Goal: Navigation & Orientation: Understand site structure

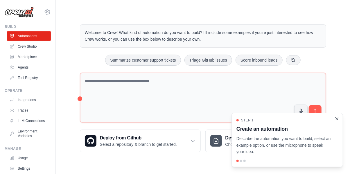
click at [336, 120] on icon "Close walkthrough" at bounding box center [337, 118] width 3 height 3
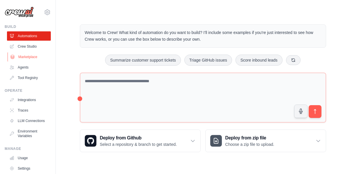
click at [26, 56] on link "Marketplace" at bounding box center [30, 56] width 44 height 9
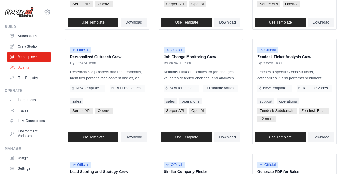
scroll to position [34, 0]
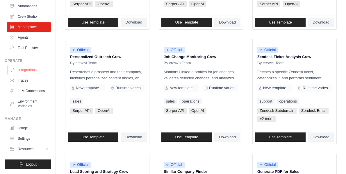
click at [26, 65] on link "Integrations" at bounding box center [30, 69] width 44 height 9
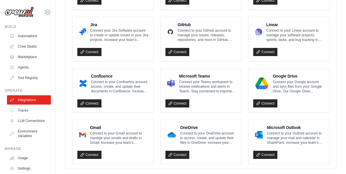
scroll to position [369, 0]
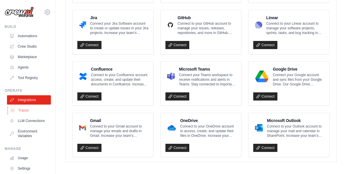
click at [24, 112] on link "Traces" at bounding box center [30, 110] width 44 height 9
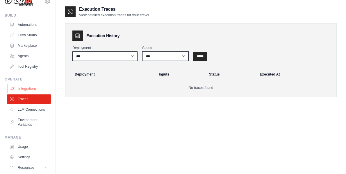
scroll to position [29, 0]
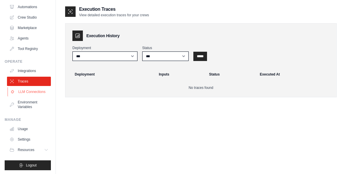
click at [31, 96] on link "LLM Connections" at bounding box center [30, 91] width 44 height 9
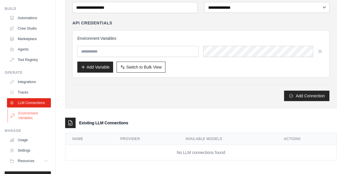
scroll to position [34, 0]
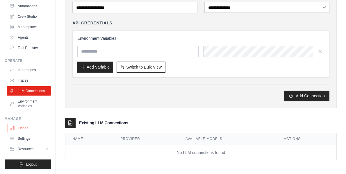
click at [27, 126] on link "Usage" at bounding box center [30, 127] width 44 height 9
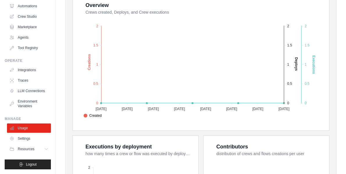
scroll to position [34, 0]
click at [21, 139] on link "Settings" at bounding box center [30, 138] width 44 height 9
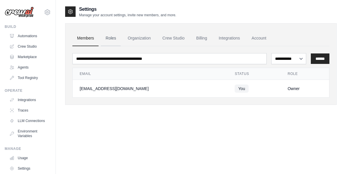
click at [108, 38] on link "Roles" at bounding box center [111, 39] width 20 height 16
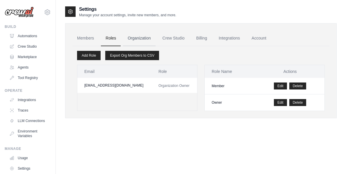
click at [138, 39] on link "Organization" at bounding box center [139, 39] width 32 height 16
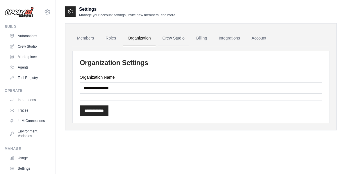
click at [171, 39] on link "Crew Studio" at bounding box center [173, 39] width 31 height 16
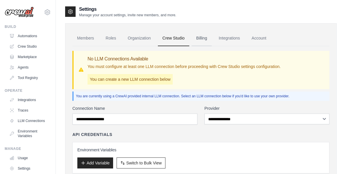
click at [206, 38] on link "Billing" at bounding box center [201, 39] width 20 height 16
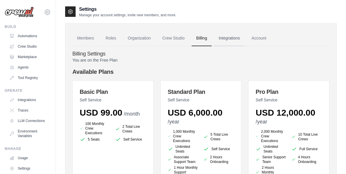
click at [236, 38] on link "Integrations" at bounding box center [229, 39] width 31 height 16
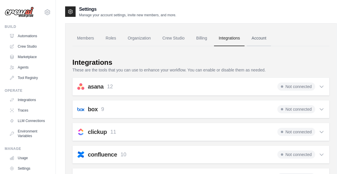
click at [262, 38] on link "Account" at bounding box center [259, 39] width 24 height 16
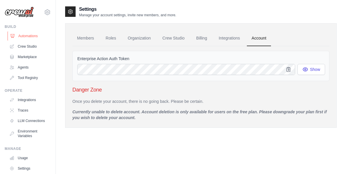
click at [24, 37] on link "Automations" at bounding box center [30, 35] width 44 height 9
